Goal: Task Accomplishment & Management: Use online tool/utility

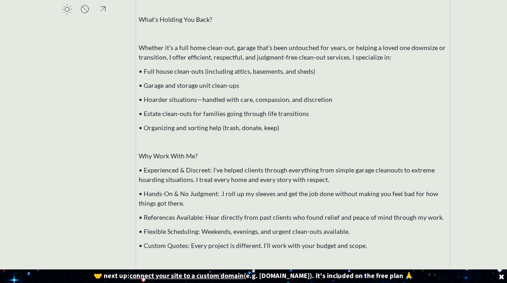
scroll to position [233, 0]
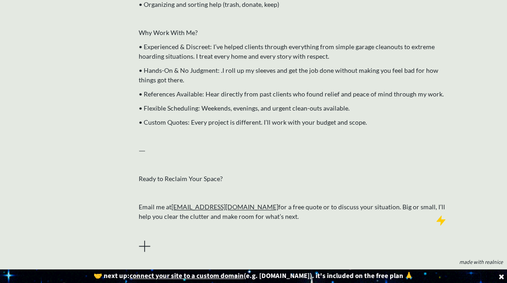
click at [226, 277] on u "connect your site to a custom domain" at bounding box center [187, 276] width 114 height 10
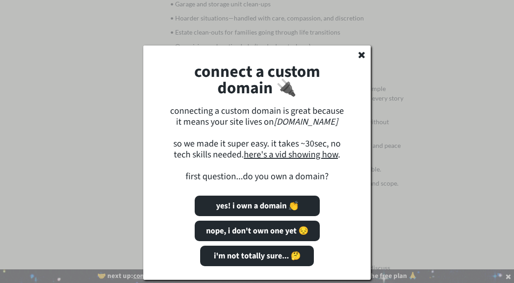
scroll to position [150, 0]
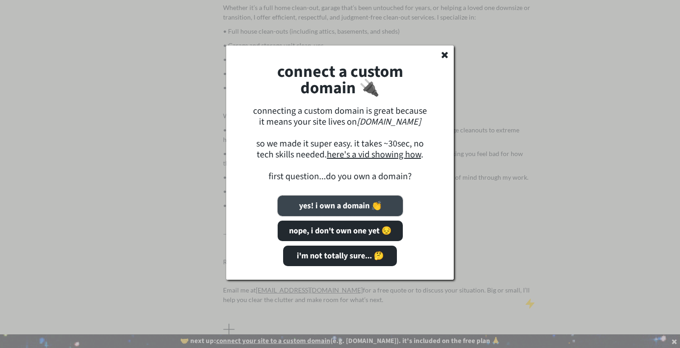
click at [347, 207] on button "yes! i own a domain 👏" at bounding box center [340, 206] width 125 height 20
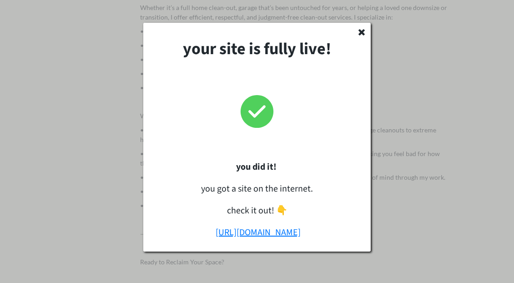
click at [259, 232] on link "https://decluttergopher.com" at bounding box center [258, 232] width 85 height 13
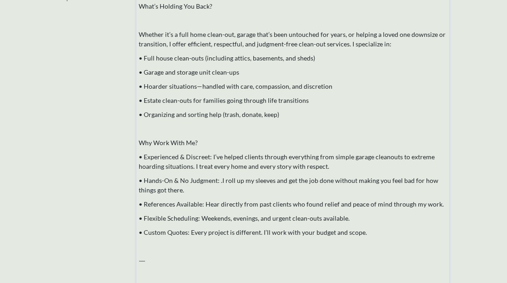
scroll to position [124, 0]
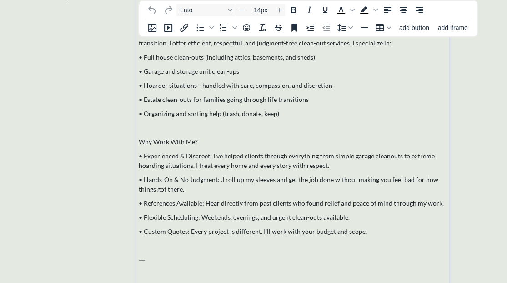
click at [219, 182] on p "• Hands-On & No Judgment: .I roll up my sleeves and get the job done without ma…" at bounding box center [293, 184] width 309 height 19
click at [243, 198] on p "• References Available: Hear directly from past clients who found relief and pe…" at bounding box center [293, 203] width 309 height 10
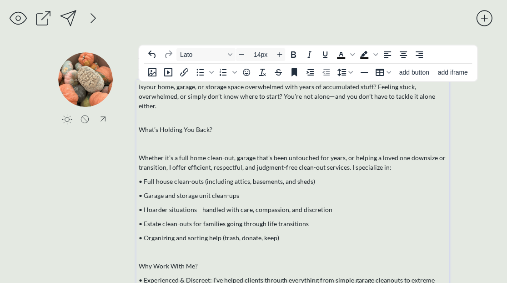
click at [226, 102] on p "Is your home, garage, or storage space overwhelmed with years of accumulated st…" at bounding box center [293, 101] width 309 height 38
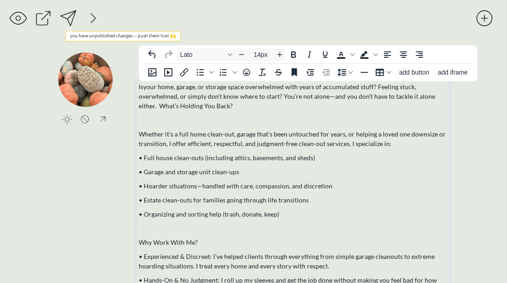
click at [67, 17] on div at bounding box center [68, 18] width 18 height 18
